Goal: Navigation & Orientation: Find specific page/section

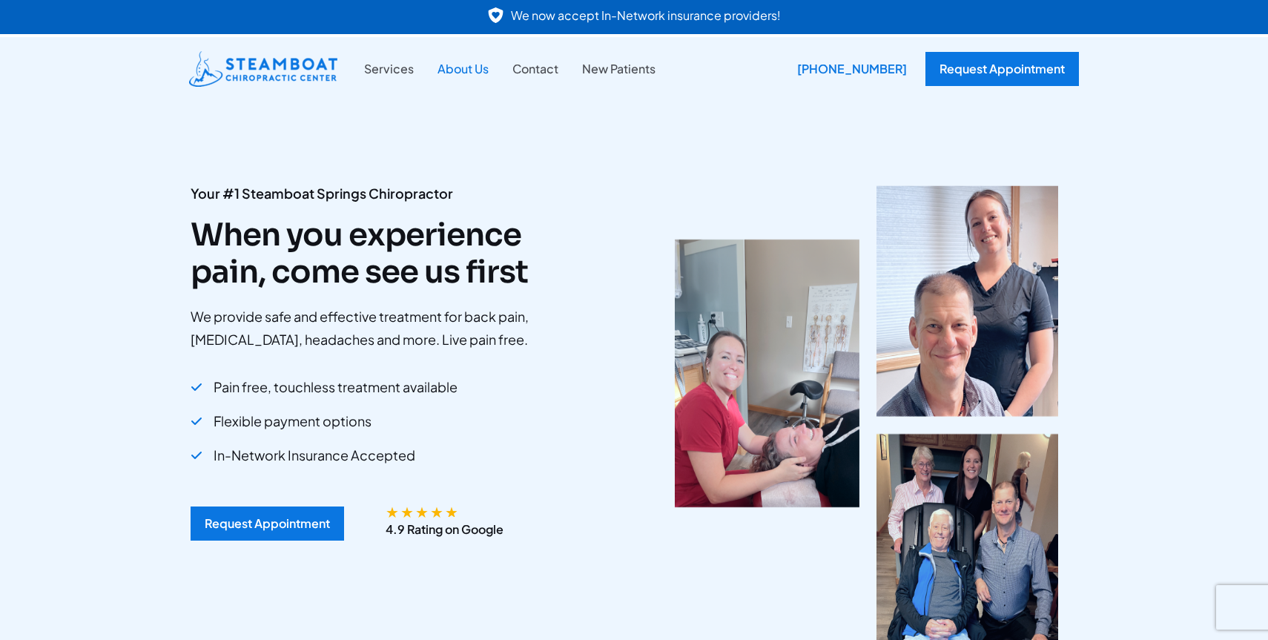
click at [462, 70] on link "About Us" at bounding box center [463, 68] width 75 height 19
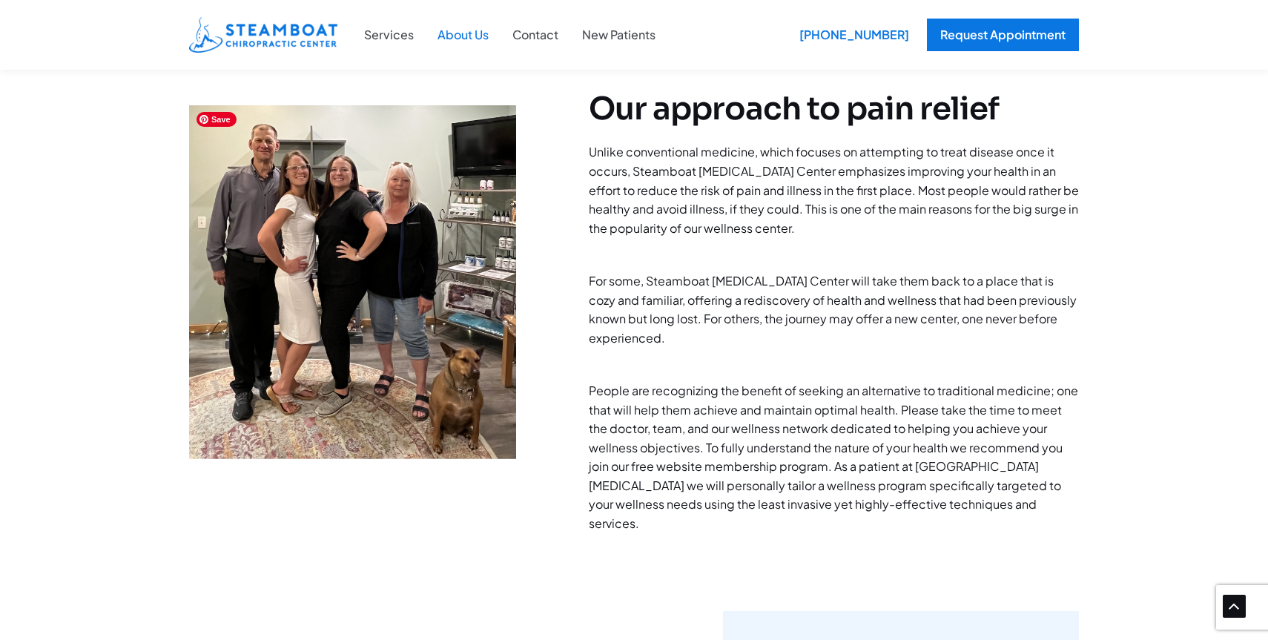
scroll to position [490, 0]
click at [382, 36] on link "Services" at bounding box center [388, 34] width 73 height 19
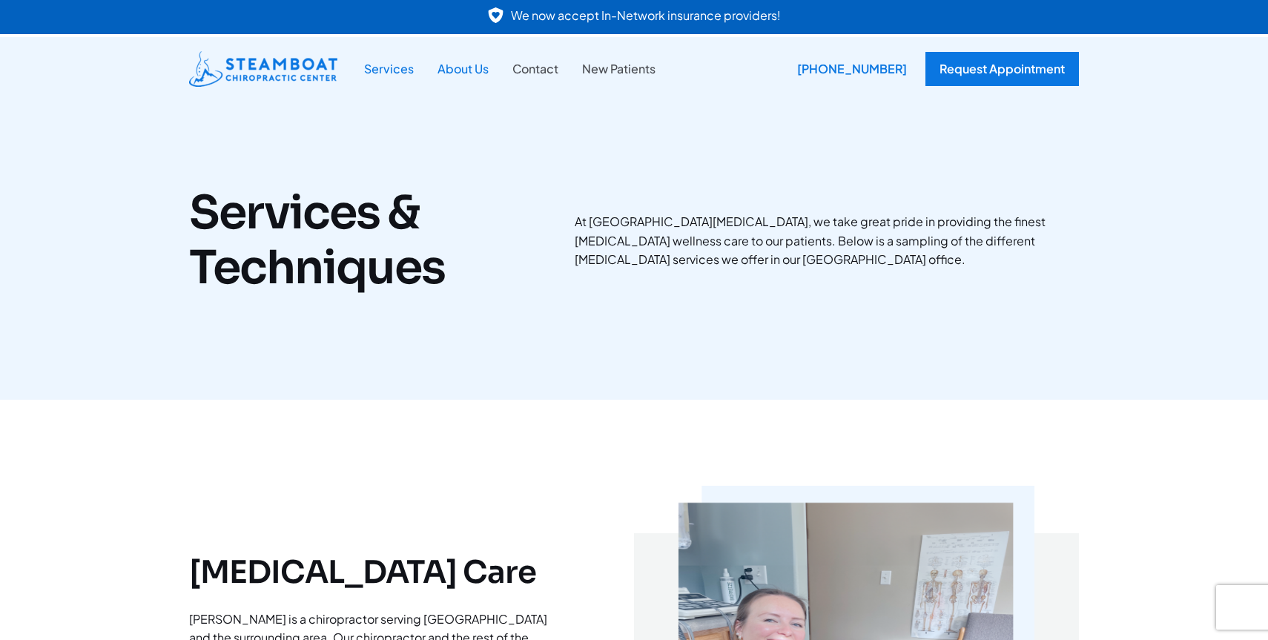
click at [462, 67] on link "About Us" at bounding box center [463, 68] width 75 height 19
